Goal: Find specific page/section: Find specific page/section

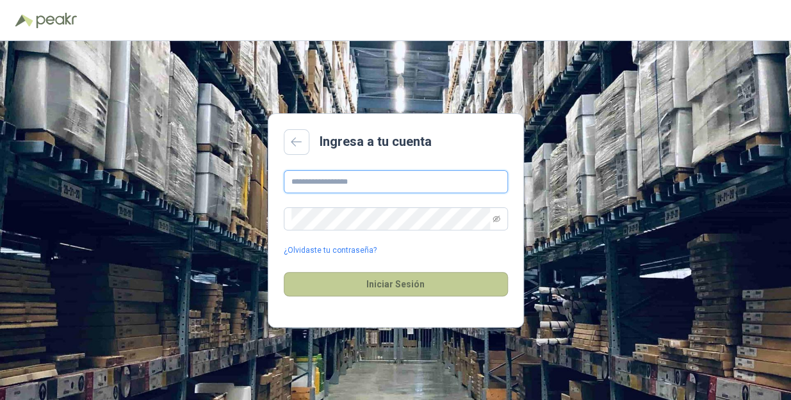
type input "**********"
click at [426, 297] on button "Iniciar Sesión" at bounding box center [396, 284] width 224 height 24
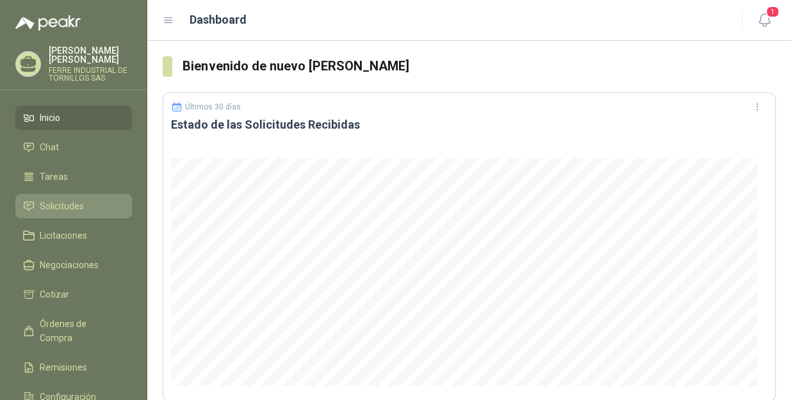
click at [53, 199] on span "Solicitudes" at bounding box center [62, 206] width 44 height 14
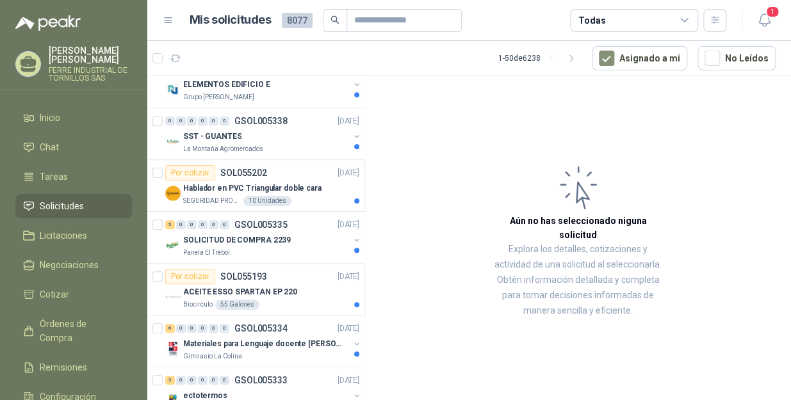
scroll to position [349, 0]
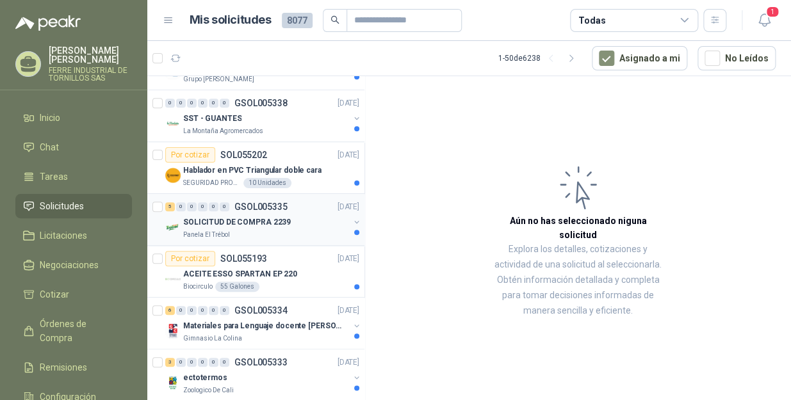
click at [283, 220] on p "SOLICITUD DE COMPRA 2239" at bounding box center [237, 223] width 108 height 12
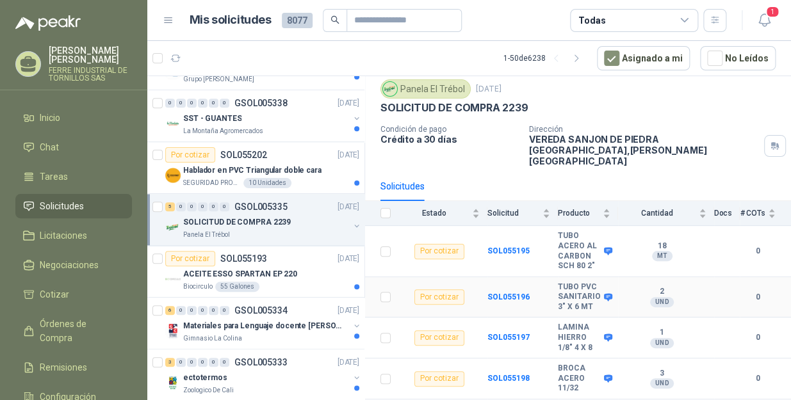
scroll to position [65, 0]
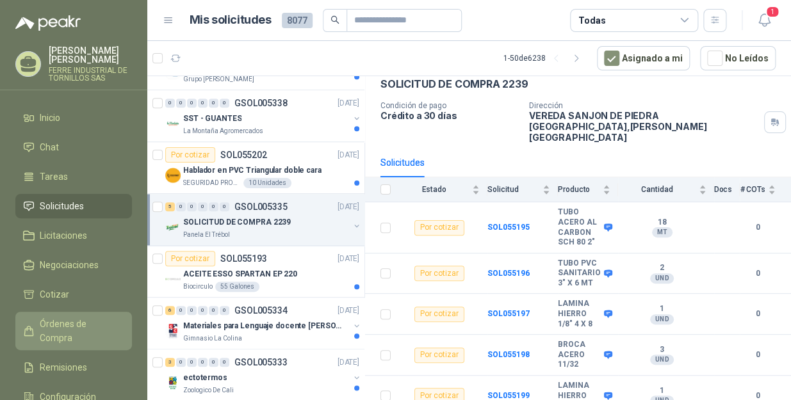
click at [79, 317] on span "Órdenes de Compra" at bounding box center [80, 331] width 80 height 28
